Goal: Navigation & Orientation: Find specific page/section

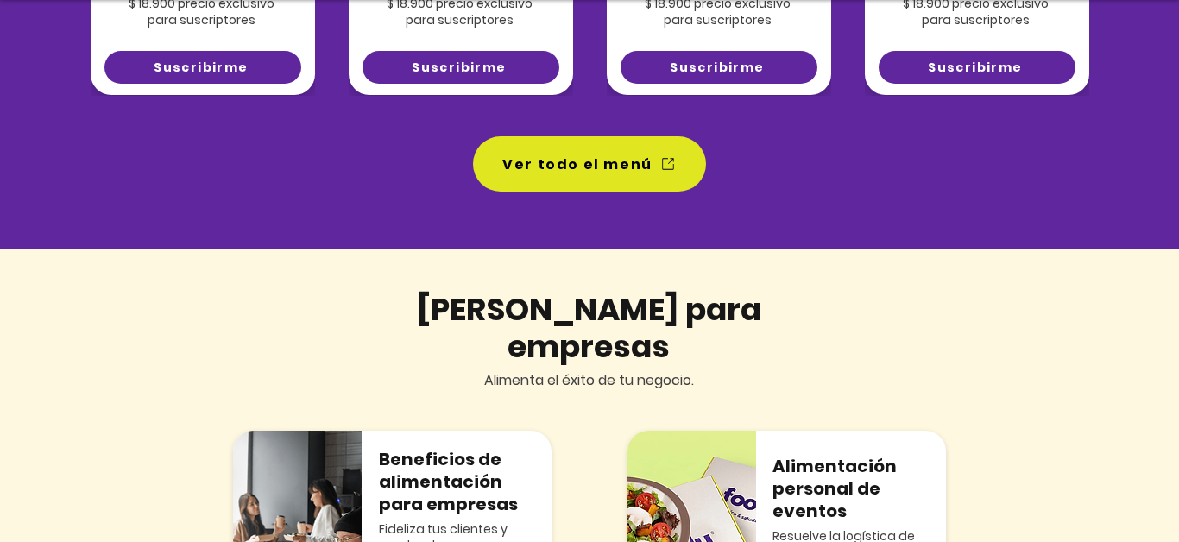
scroll to position [1625, 0]
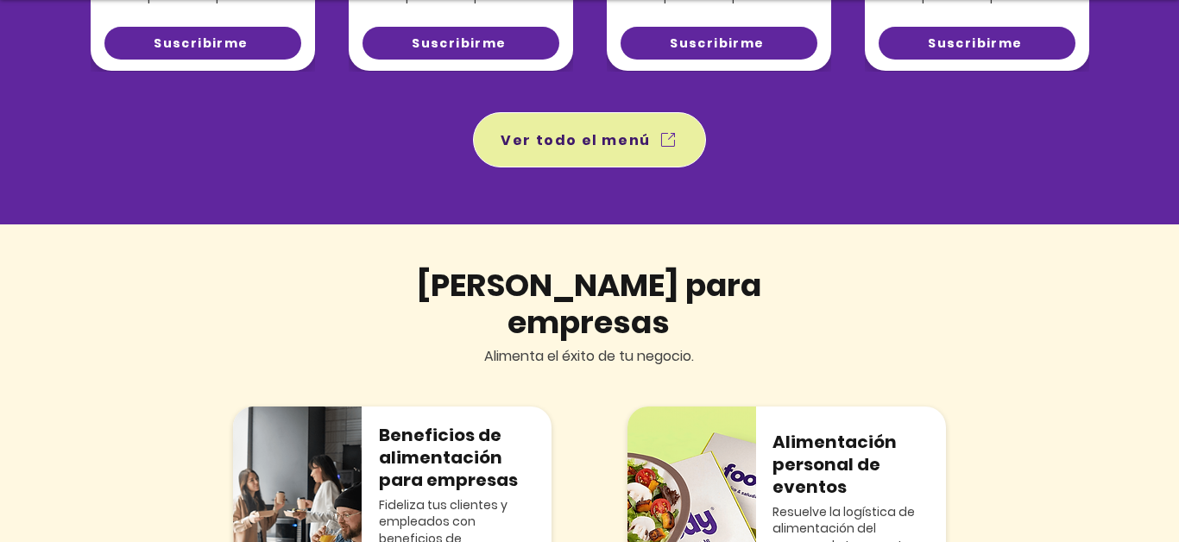
click at [532, 149] on span "Ver todo el menú" at bounding box center [575, 140] width 150 height 22
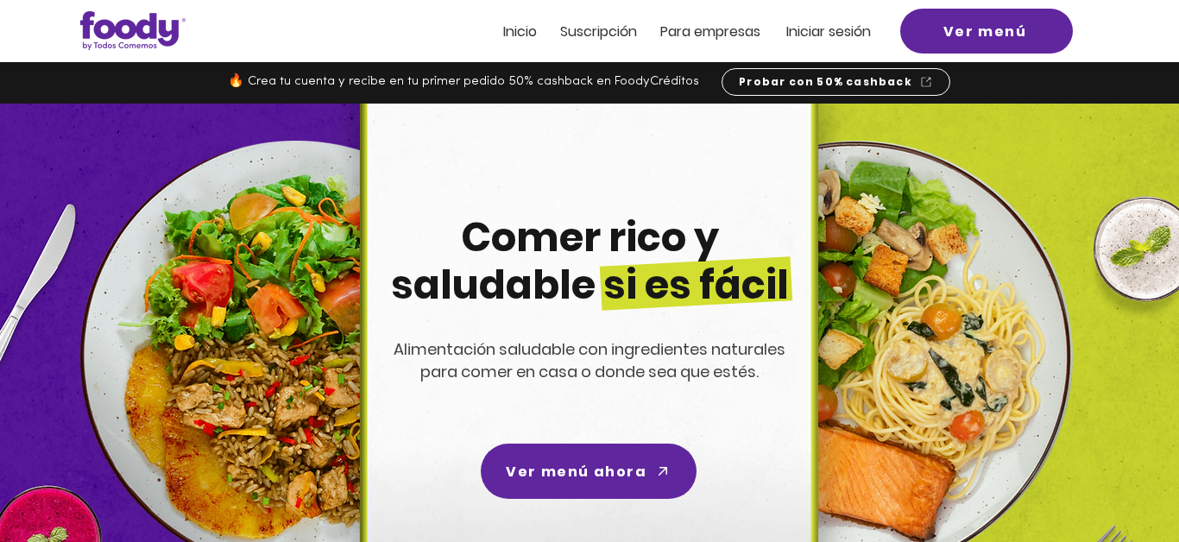
click at [525, 31] on span "Inicio" at bounding box center [520, 32] width 34 height 20
click at [522, 34] on span "Inicio" at bounding box center [520, 32] width 34 height 20
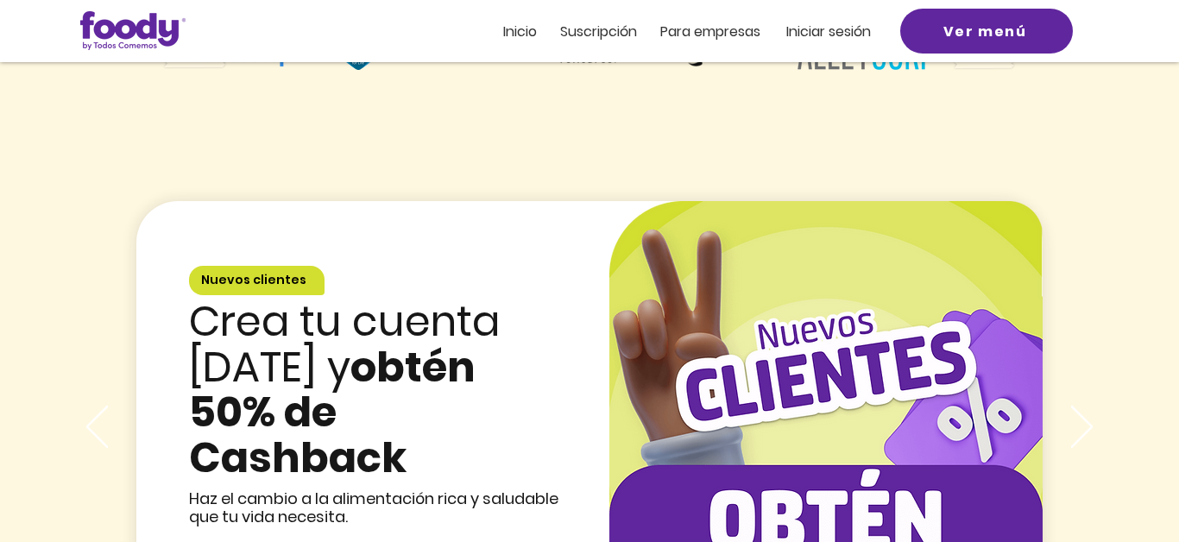
scroll to position [2387, 0]
